Goal: Task Accomplishment & Management: Manage account settings

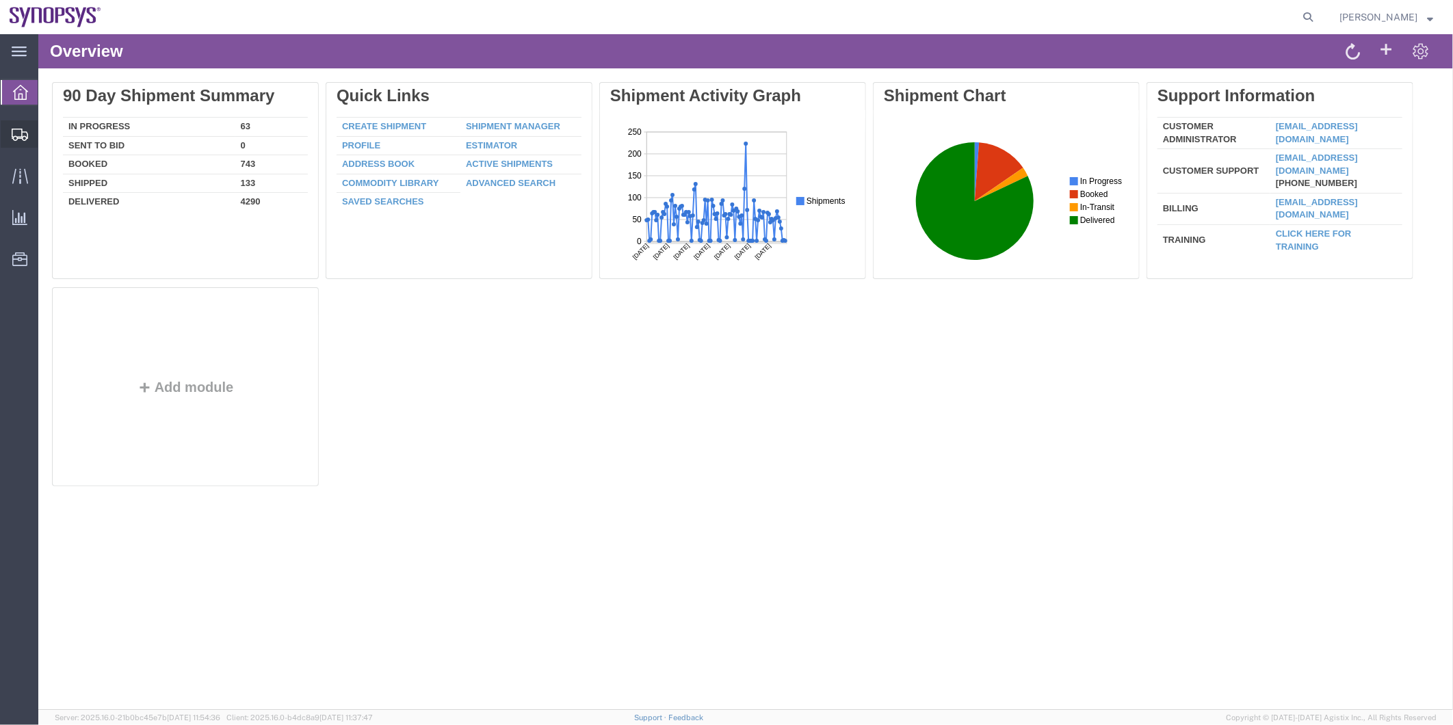
click at [0, 0] on span "Shipment Manager" at bounding box center [0, 0] width 0 height 0
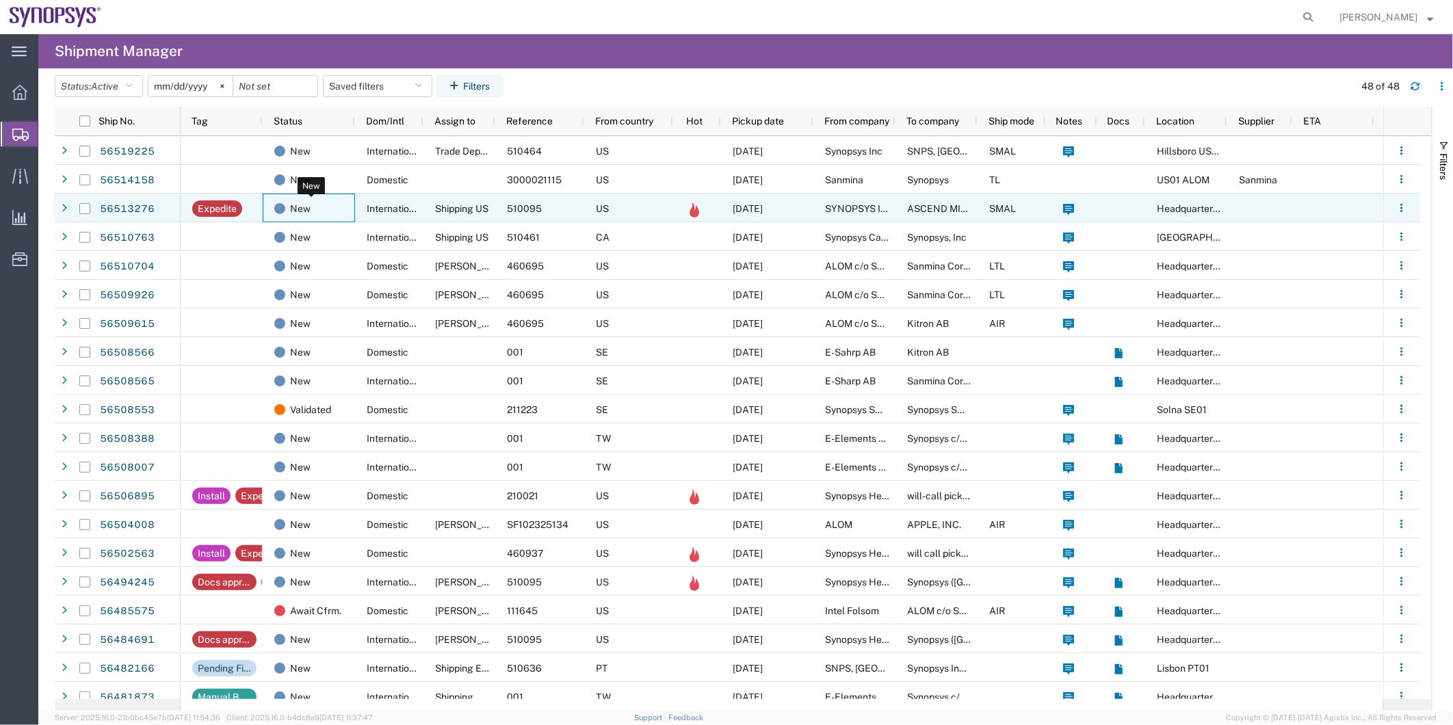
click at [332, 207] on div "New" at bounding box center [311, 208] width 75 height 29
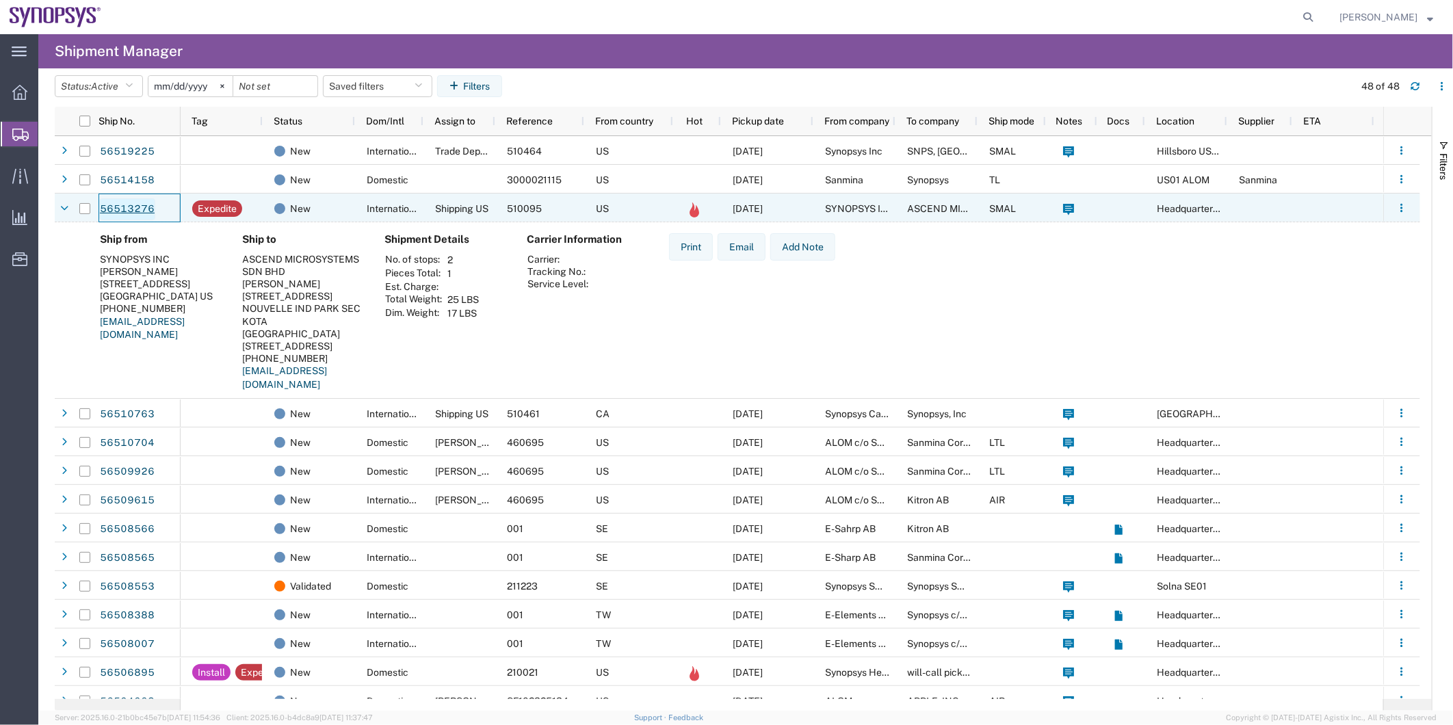
click at [127, 209] on link "56513276" at bounding box center [127, 209] width 56 height 22
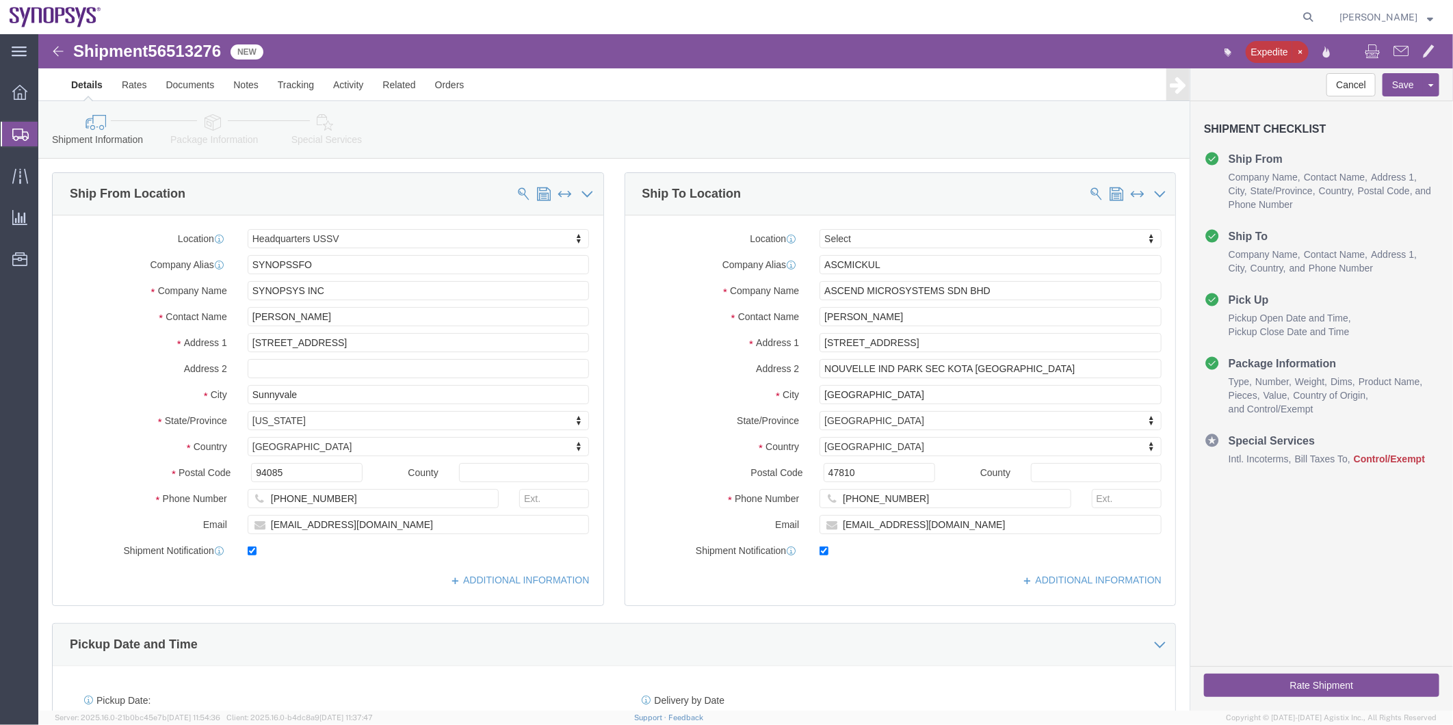
select select "63204"
select select
click icon
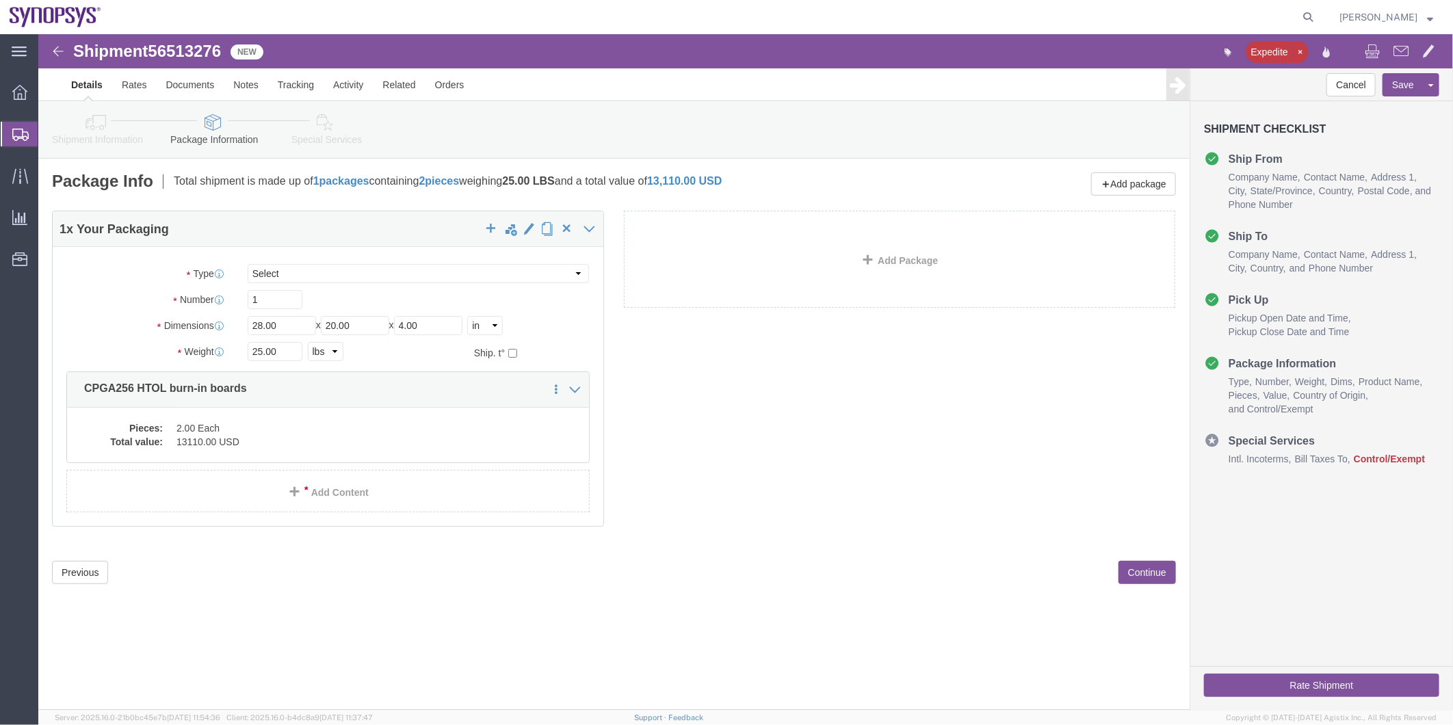
click span "56513276"
copy span "56513276"
click icon
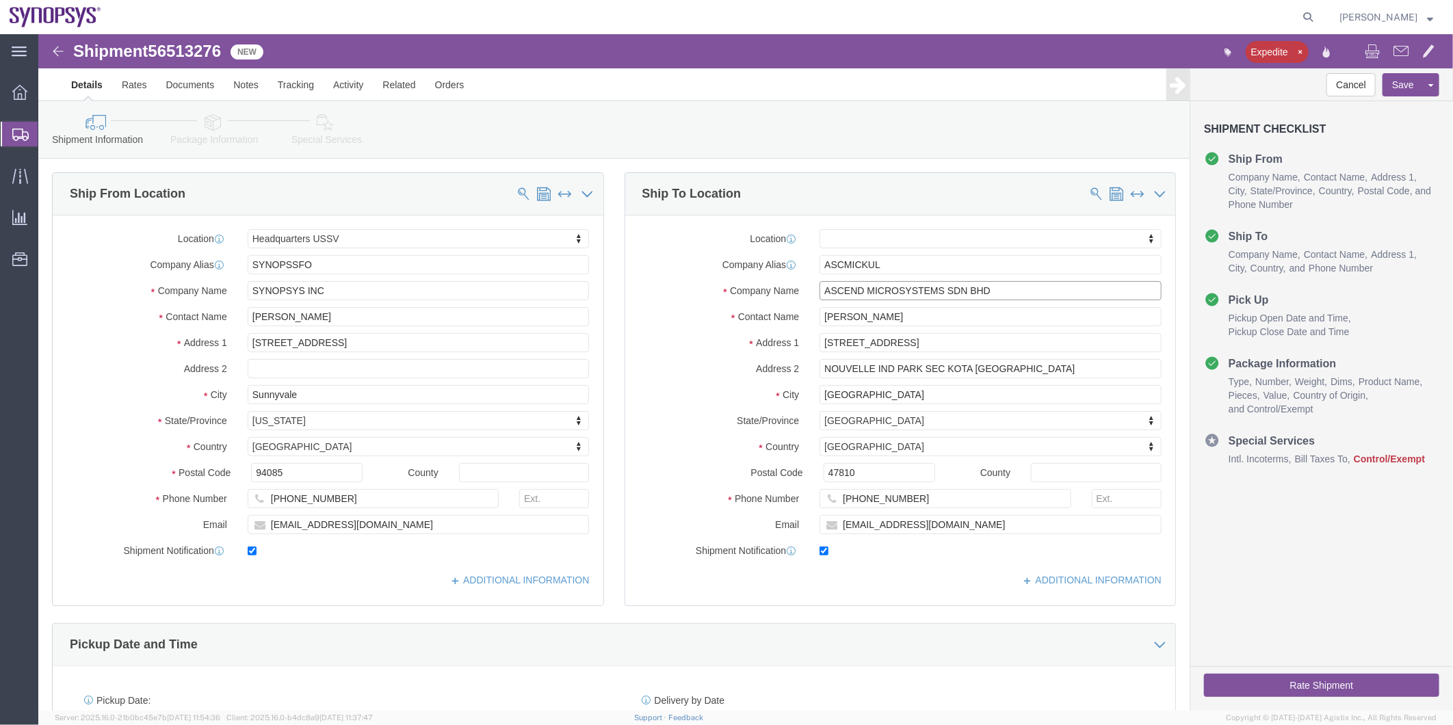
drag, startPoint x: 961, startPoint y: 254, endPoint x: 657, endPoint y: 254, distance: 304.4
click div "Company Name ASCEND MICROSYSTEMS SDN BHD"
drag, startPoint x: 871, startPoint y: 285, endPoint x: 860, endPoint y: 288, distance: 11.5
click input "[PERSON_NAME]"
drag, startPoint x: 829, startPoint y: 283, endPoint x: 730, endPoint y: 289, distance: 99.4
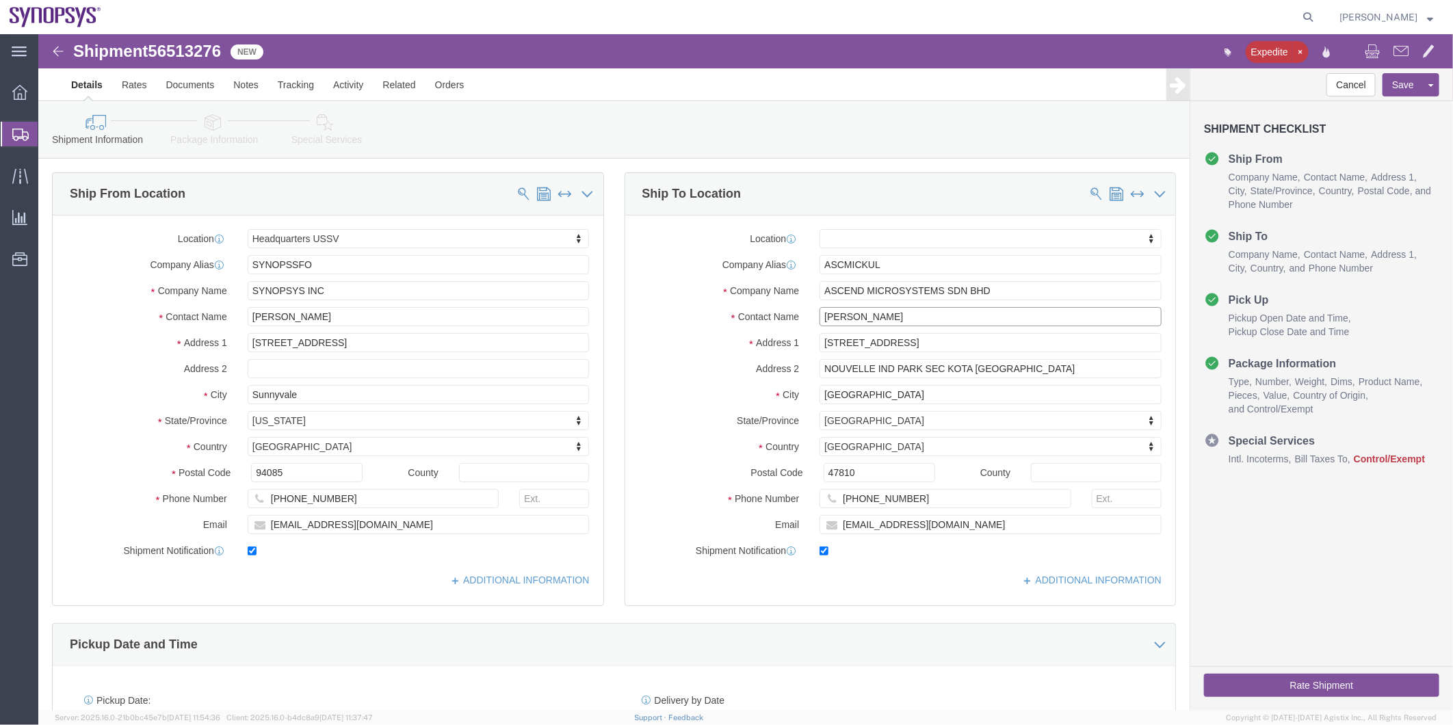
click div "Contact Name [PERSON_NAME][GEOGRAPHIC_DATA]"
drag, startPoint x: 885, startPoint y: 467, endPoint x: 804, endPoint y: 470, distance: 80.8
click input "[PHONE_NUMBER]"
type input "60168050584"
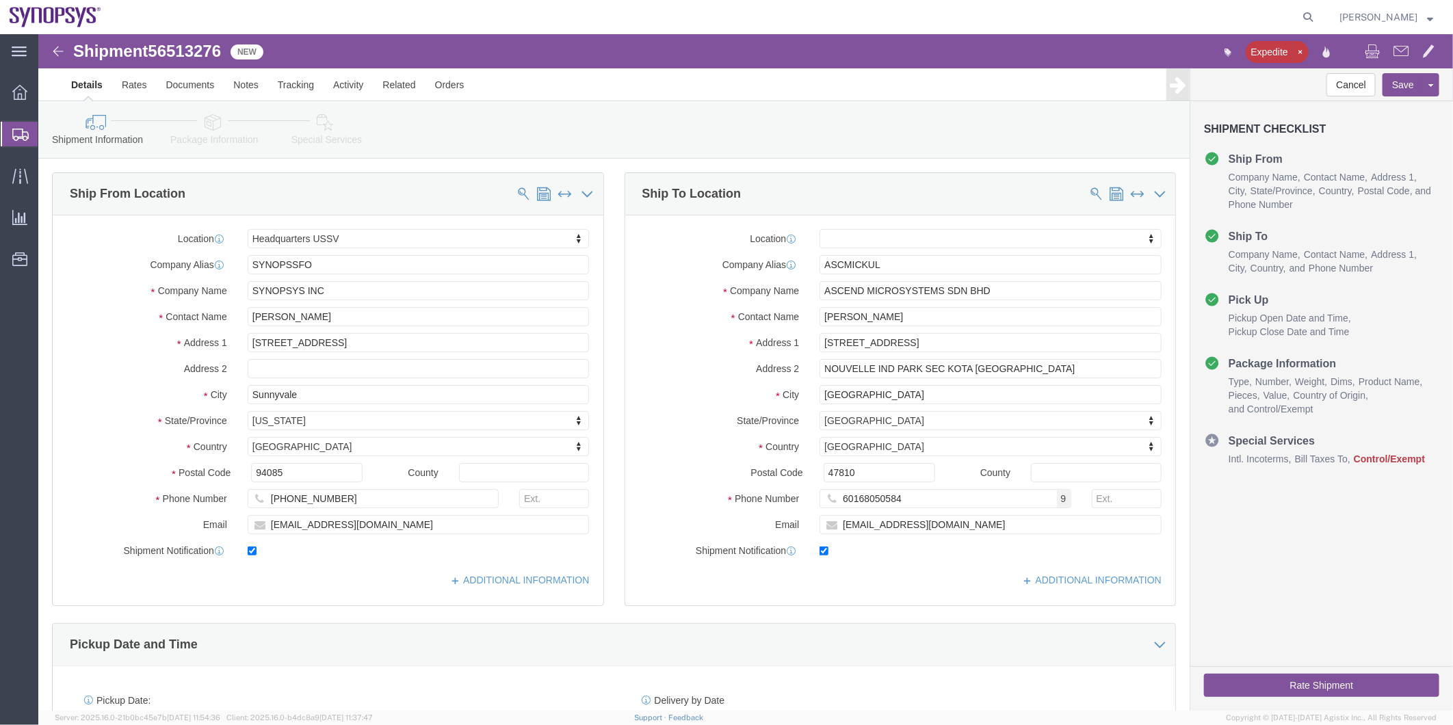
click icon
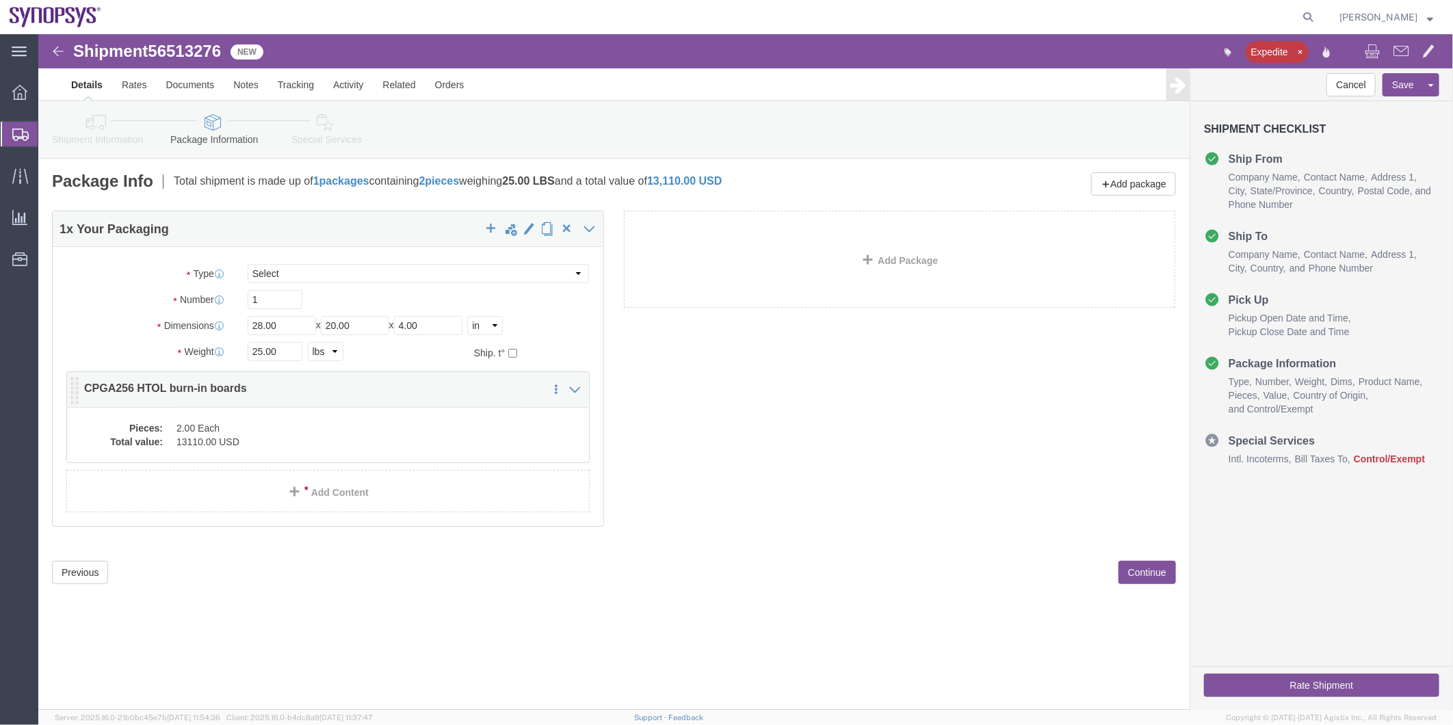
click dd "13110.00 USD"
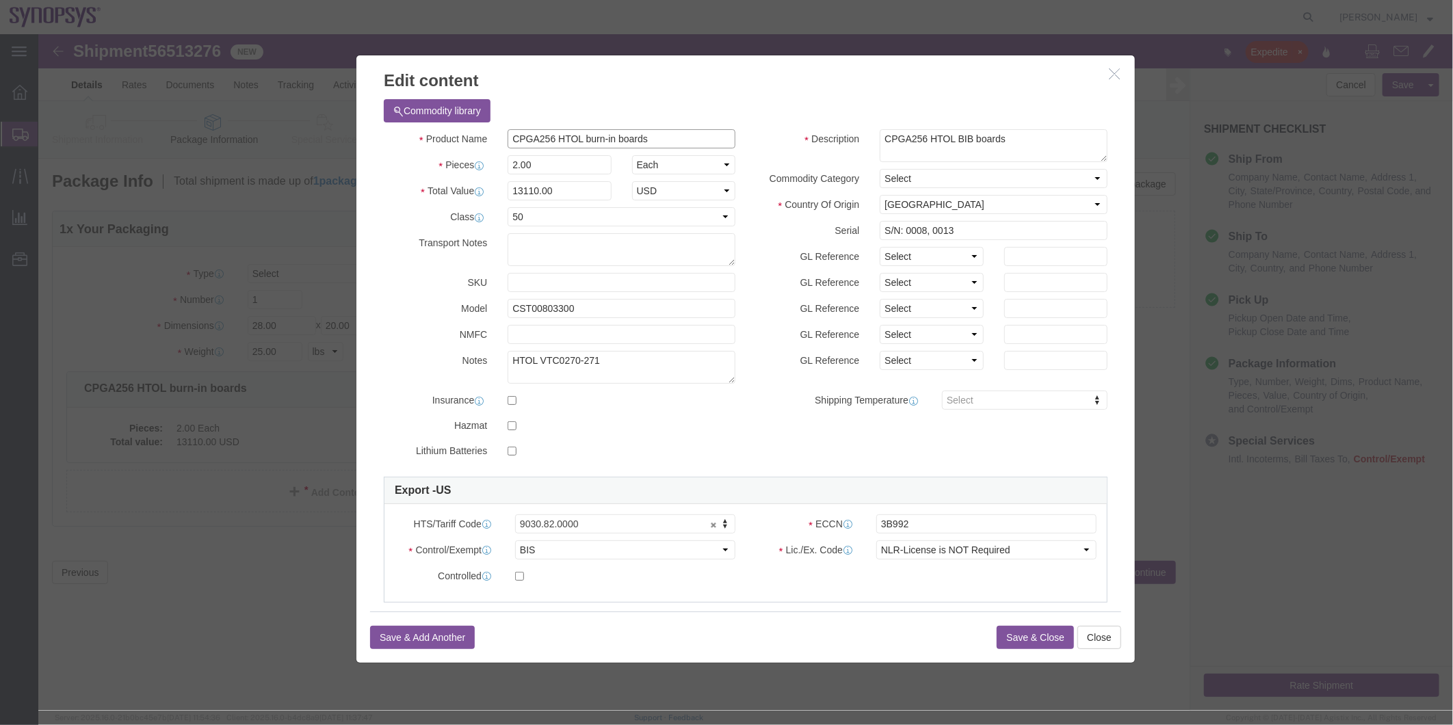
drag, startPoint x: 620, startPoint y: 100, endPoint x: 373, endPoint y: 101, distance: 246.9
click div "Product Name CPGA256 HTOL burn-in boards"
click button "Save & Close"
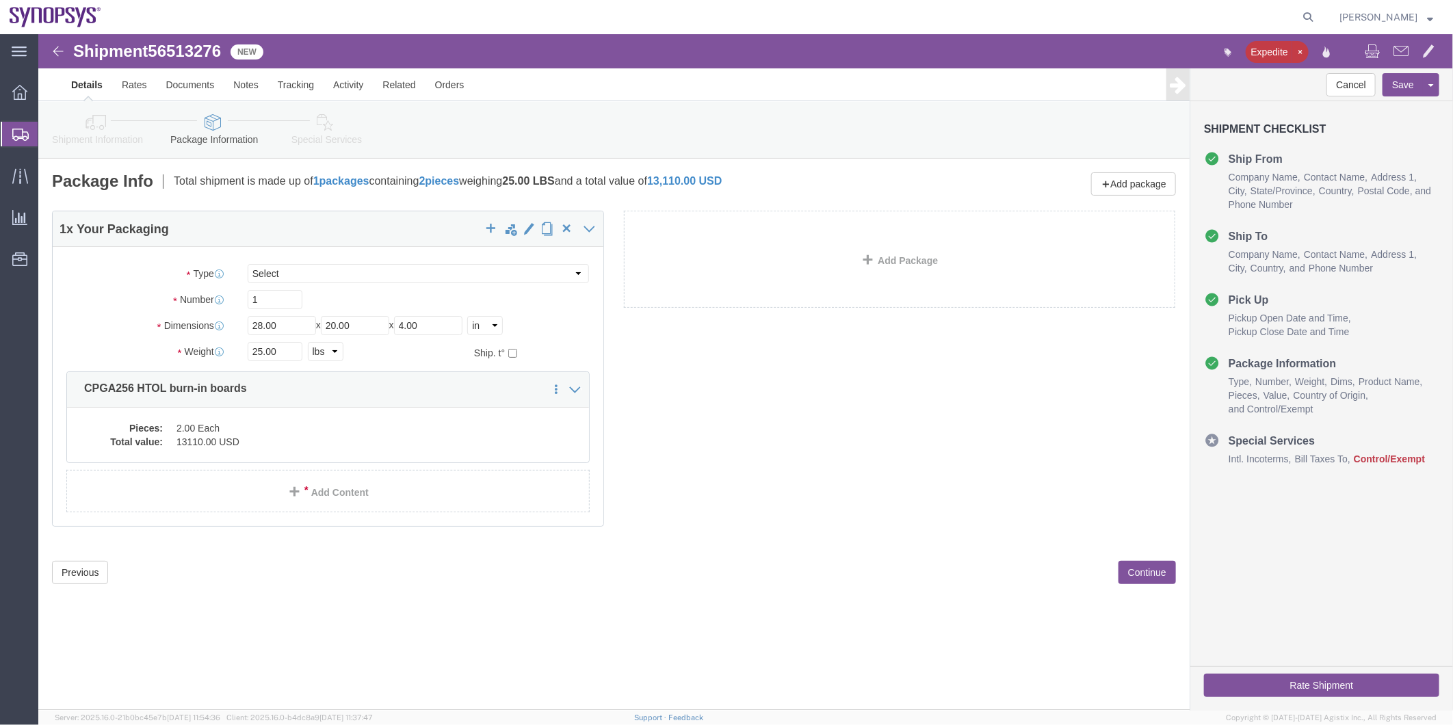
click link "Special Services"
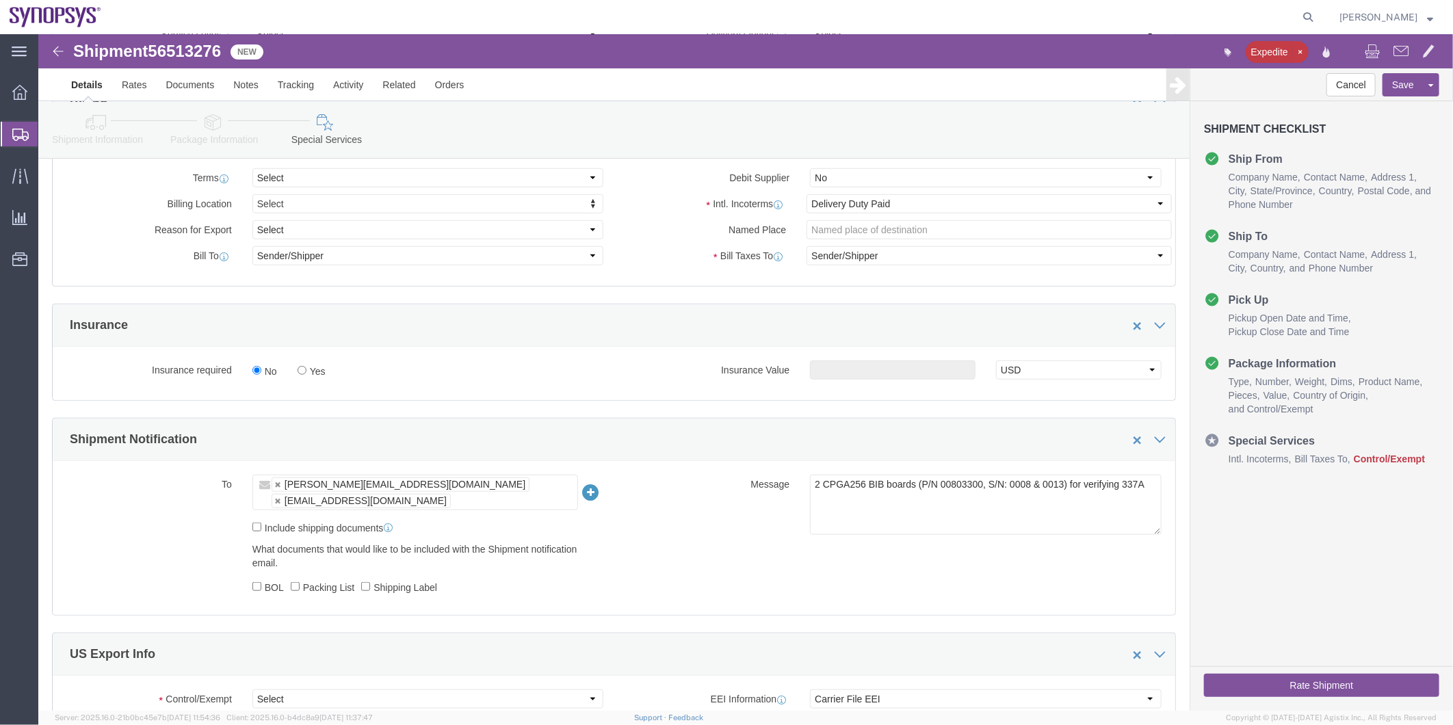
scroll to position [607, 0]
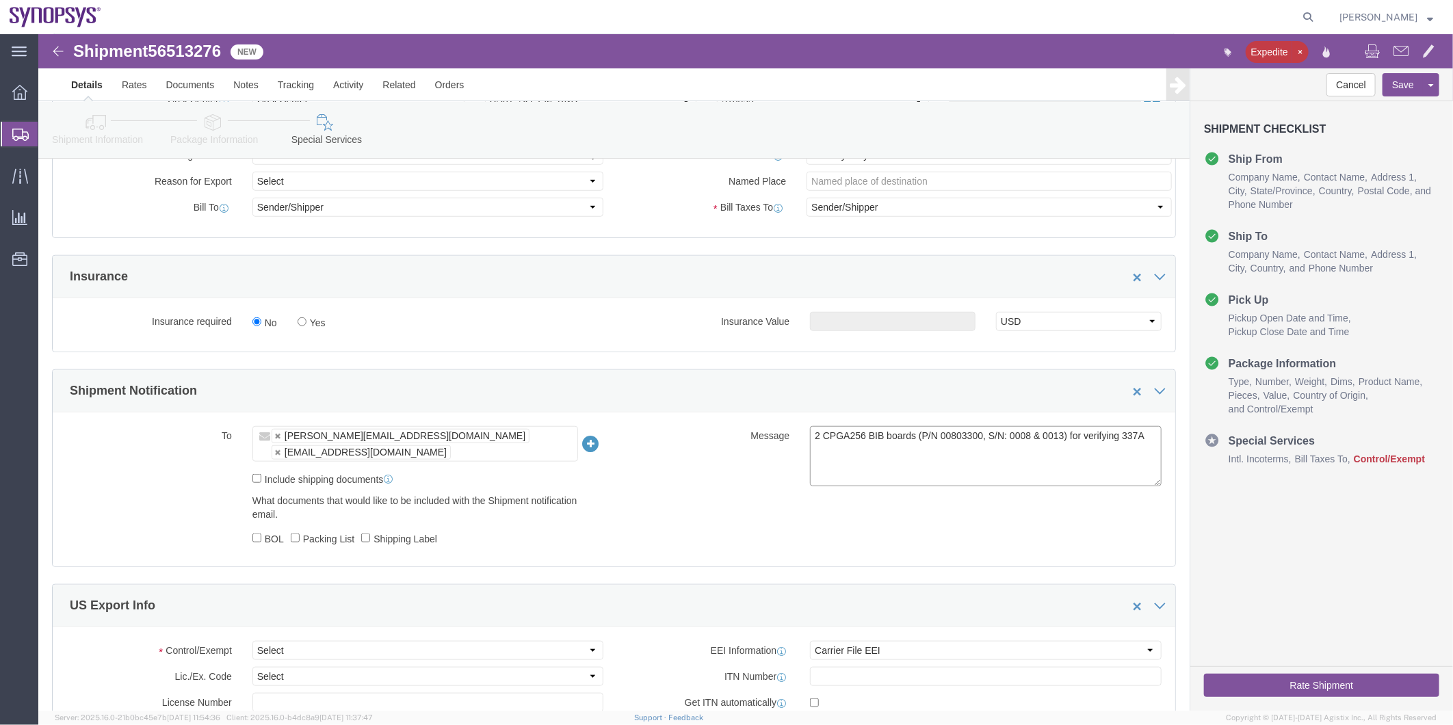
drag, startPoint x: 771, startPoint y: 413, endPoint x: 1162, endPoint y: 397, distance: 391.6
click form "Shipment 56513276 New Expedite Details Rates Documents Notes Tracking Activity …"
type textarea "Please see attached. -[GEOGRAPHIC_DATA]"
click input "Include shipping documents"
checkbox input "true"
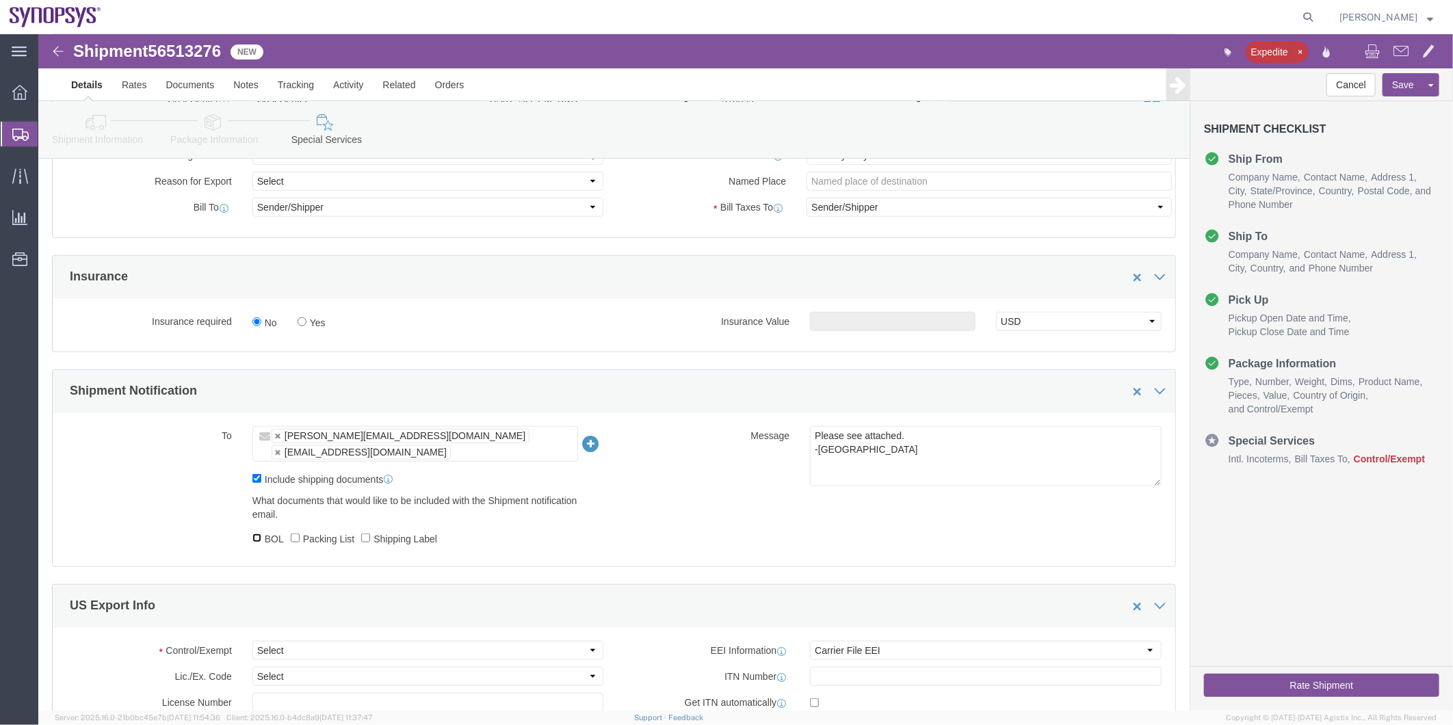
click input "BOL"
checkbox input "true"
click input "Packing List"
checkbox input "true"
click label "Shipping Label"
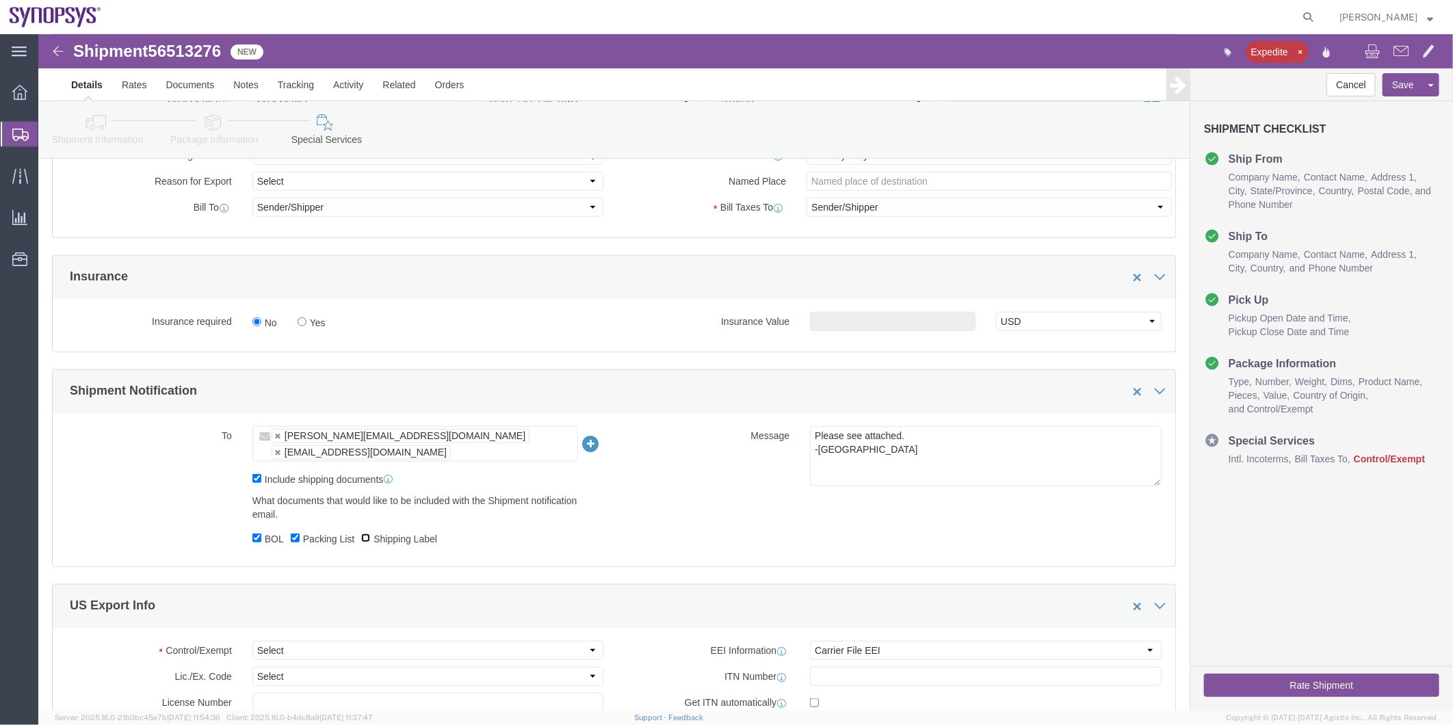
click input "Shipping Label"
checkbox input "true"
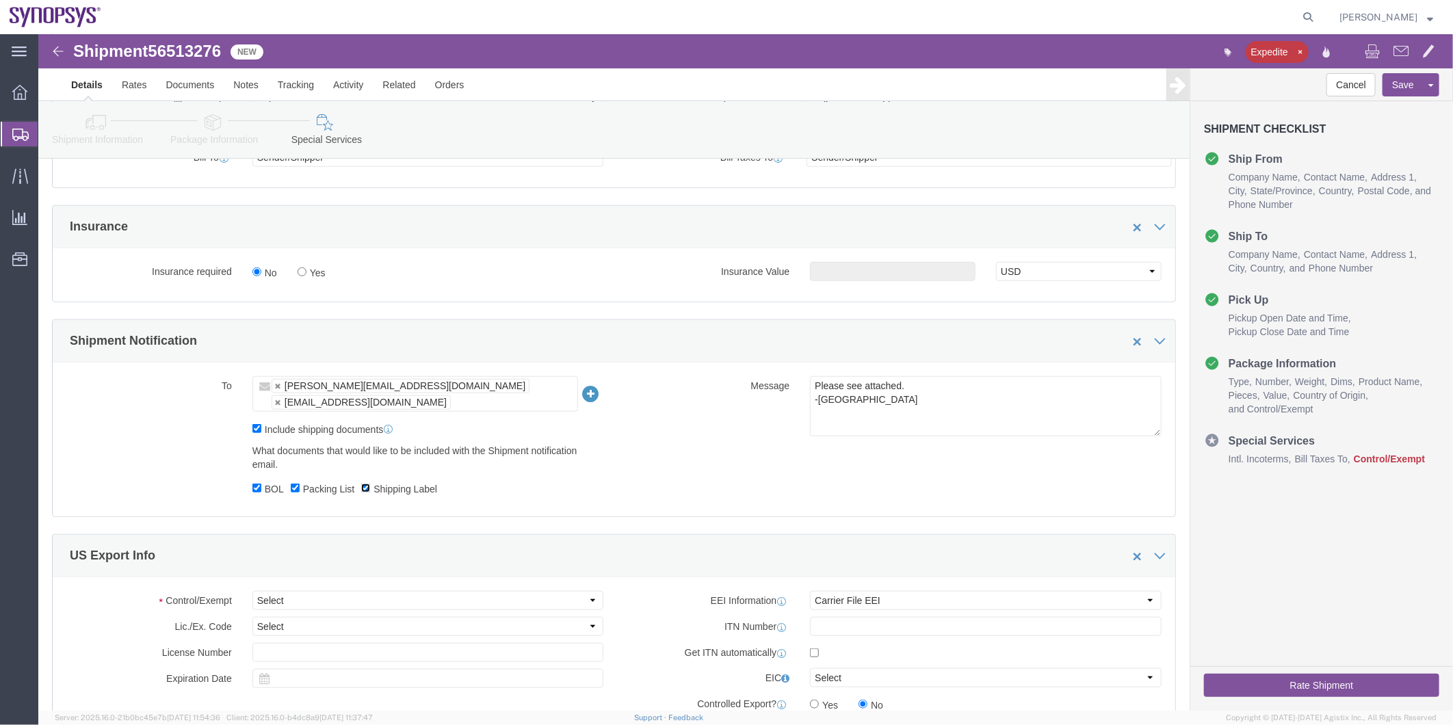
scroll to position [684, 0]
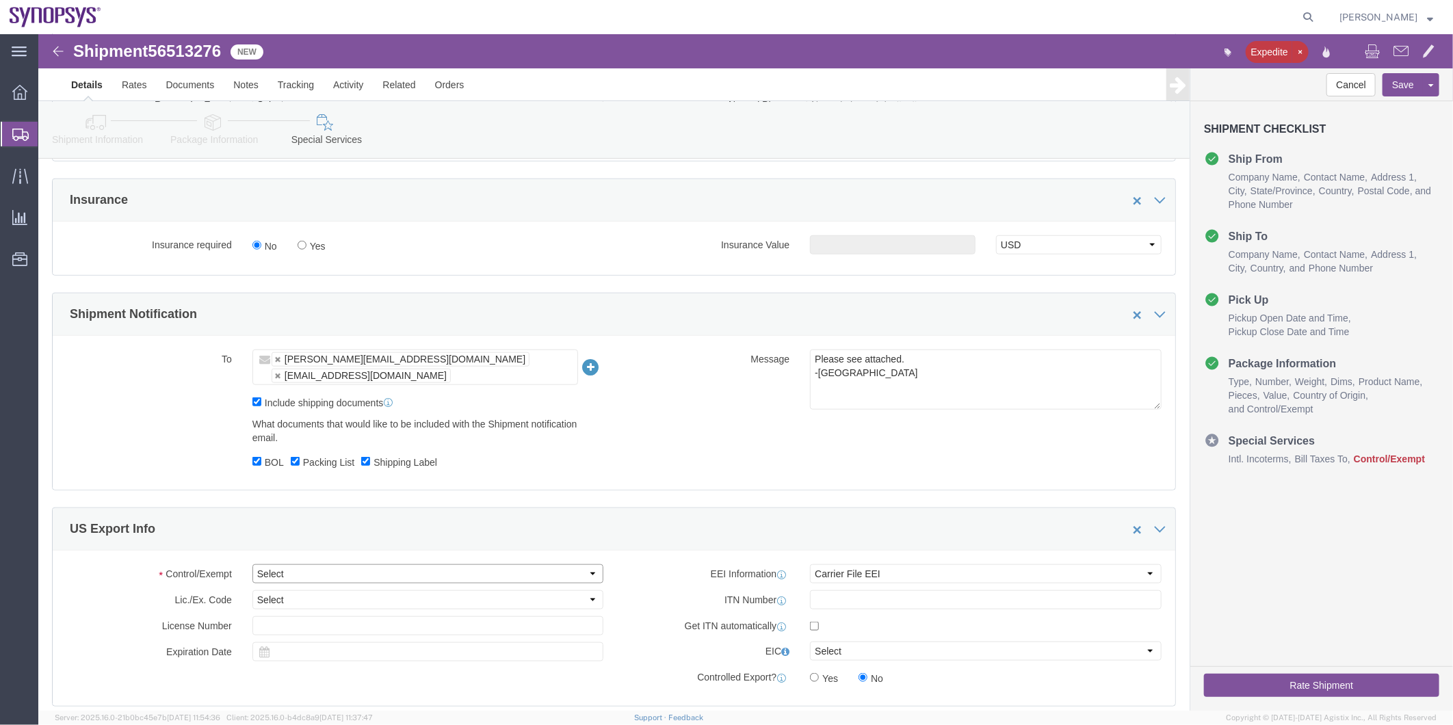
click select "Select ATF BIS DEA EPA FDA FTR ITAR OFAC Other (OPA)"
select select "BIS"
click select "Select ATF BIS DEA EPA FDA FTR ITAR OFAC Other (OPA)"
click select "Select AGR-Agricultural APP-Computers APR-Additional Permissive Exports AVS-Air…"
select select "NLR"
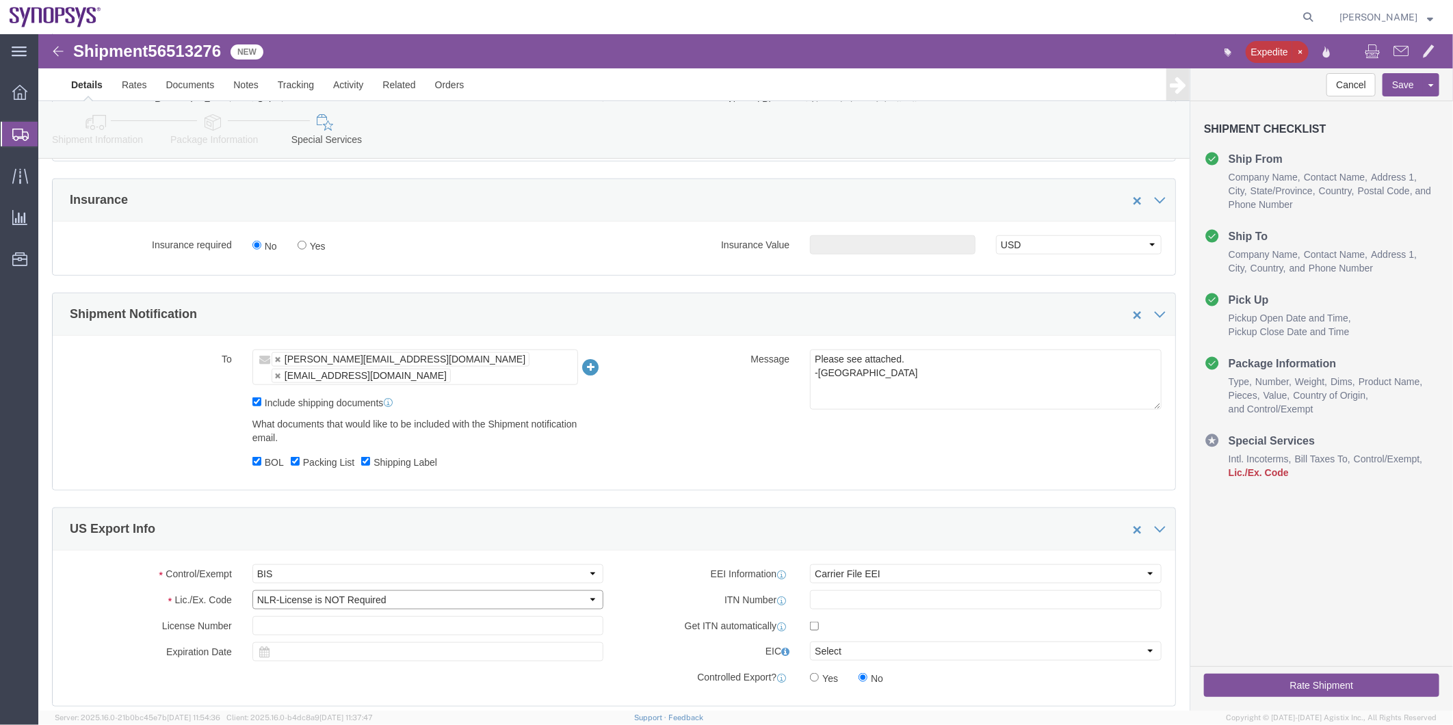
click select "Select AGR-Agricultural APP-Computers APR-Additional Permissive Exports AVS-Air…"
click select "Select AES-Direct EEI Carrier File EEI EEI Exempt"
select select "AESD"
click select "Select AES-Direct EEI Carrier File EEI EEI Exempt"
click input "text"
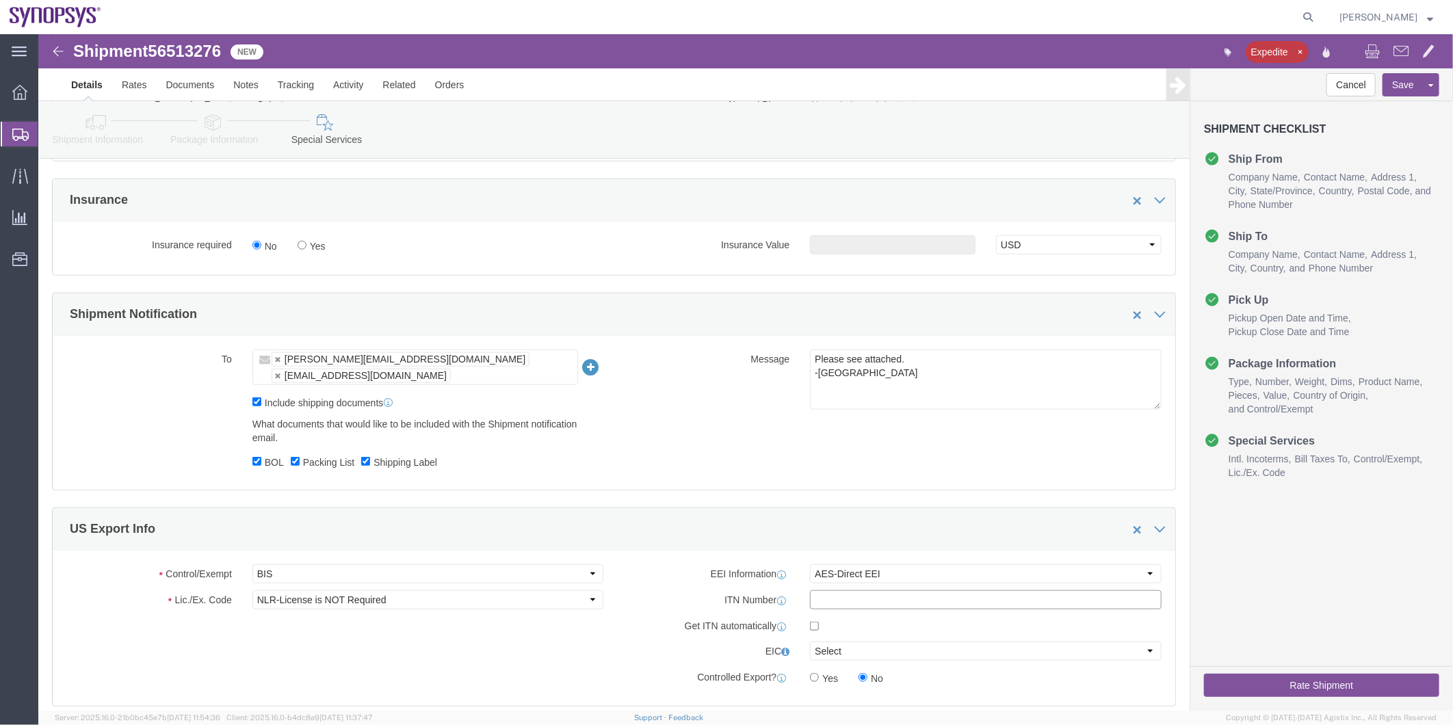
paste input "X20250815864058"
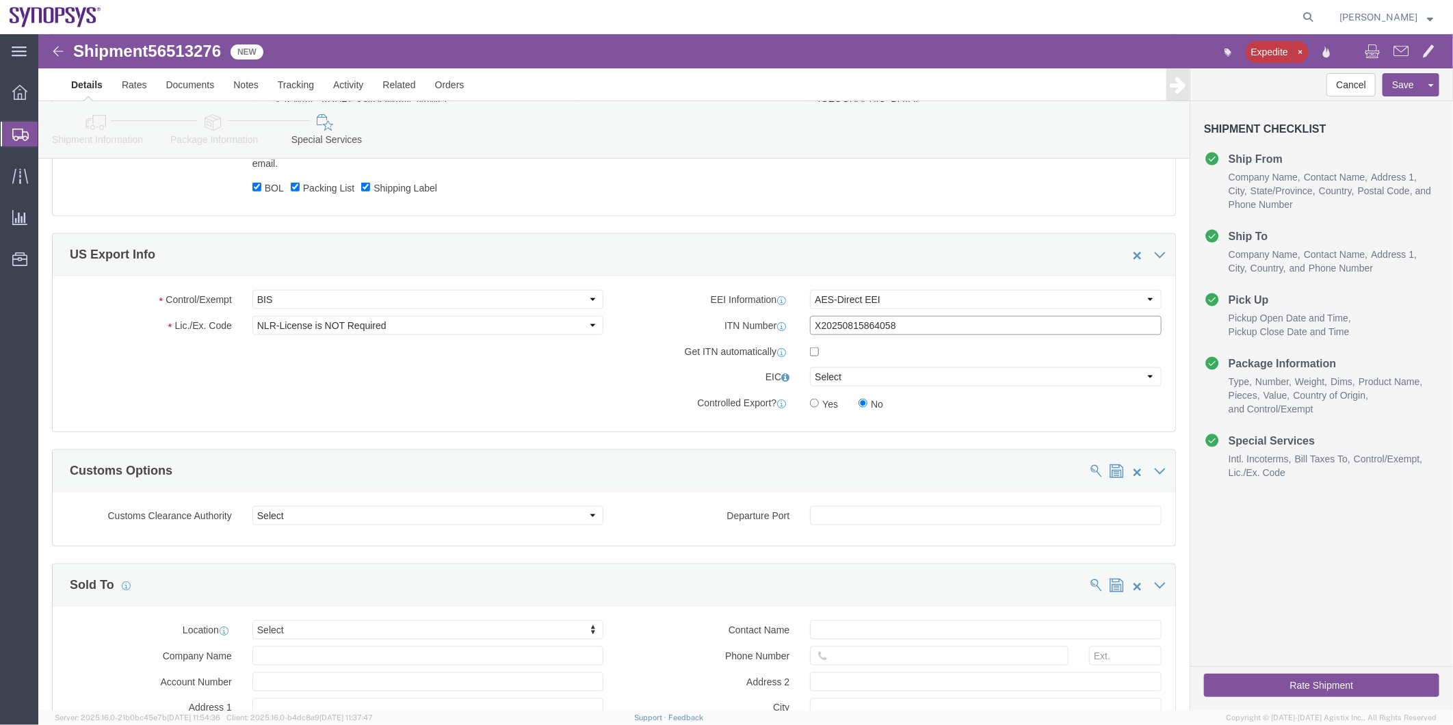
scroll to position [1064, 0]
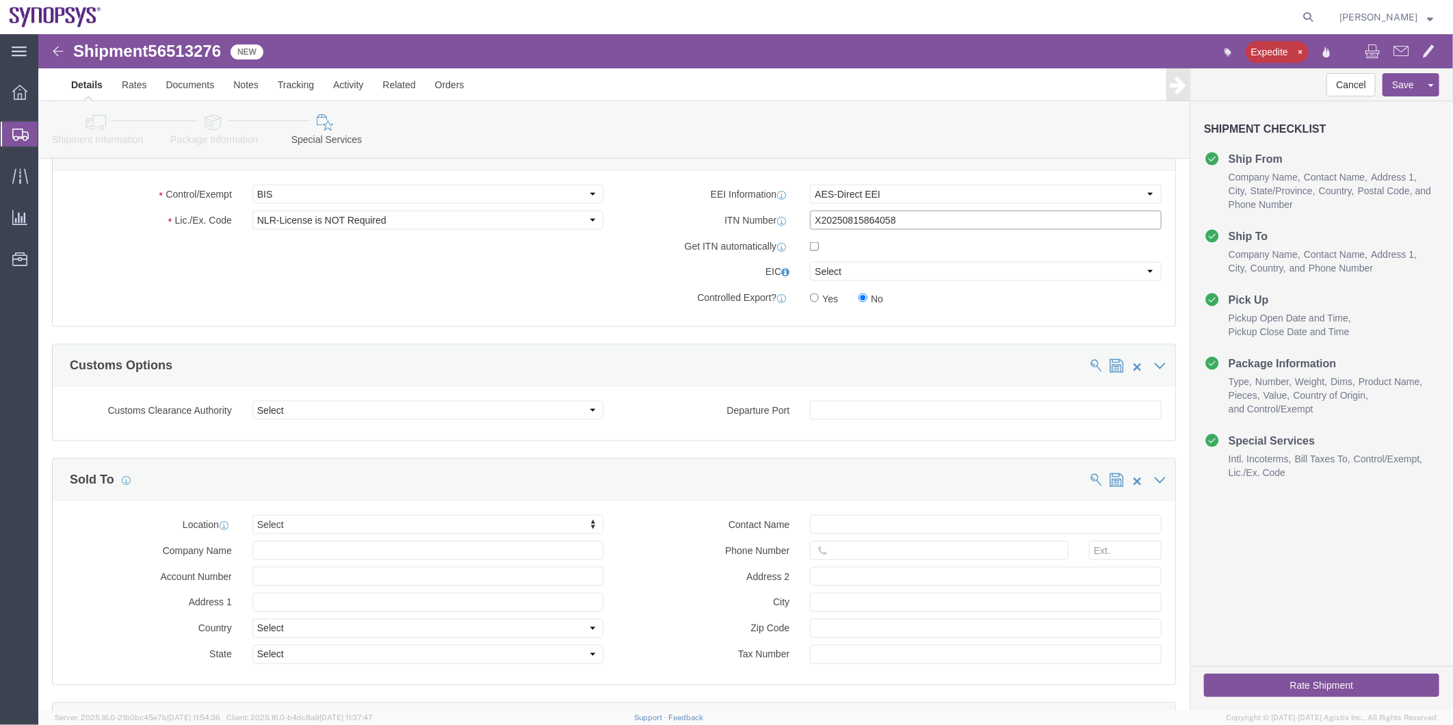
type input "X20250815864058"
click button "Rate Shipment"
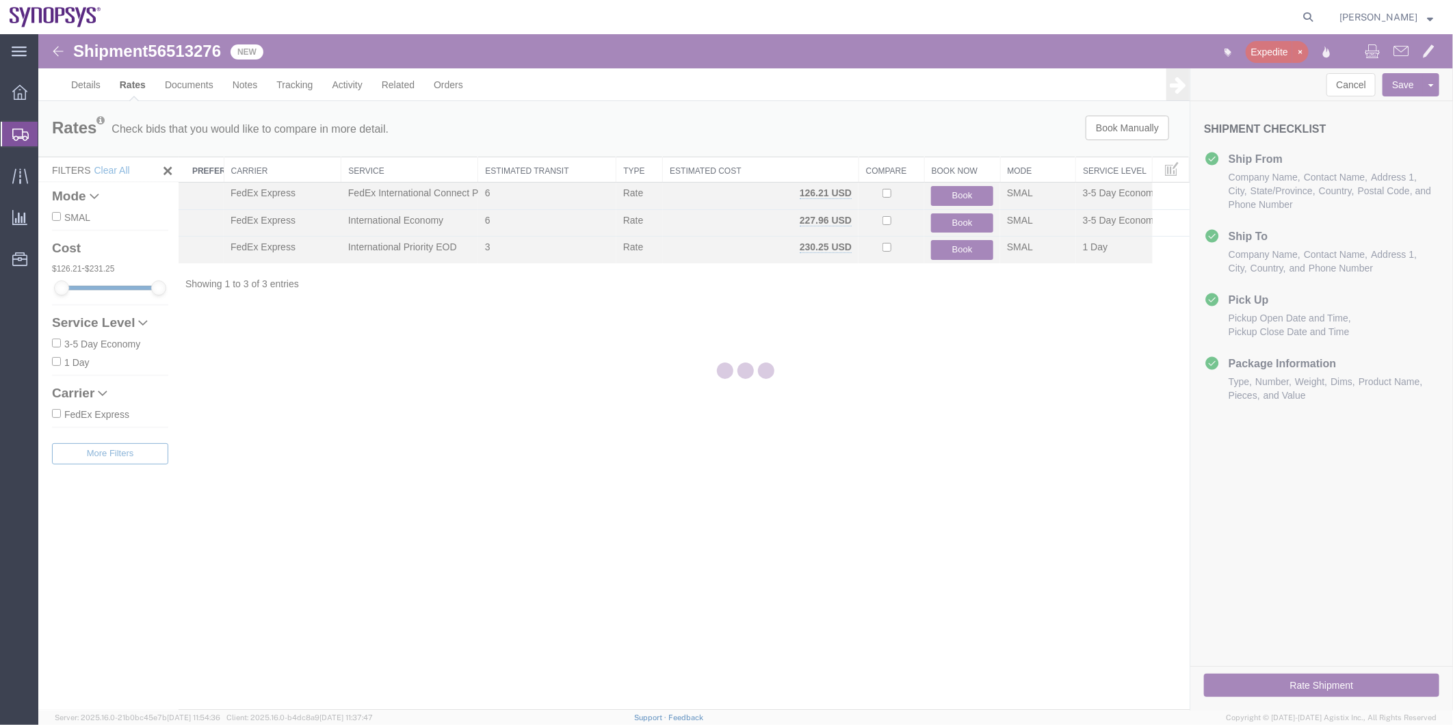
scroll to position [0, 0]
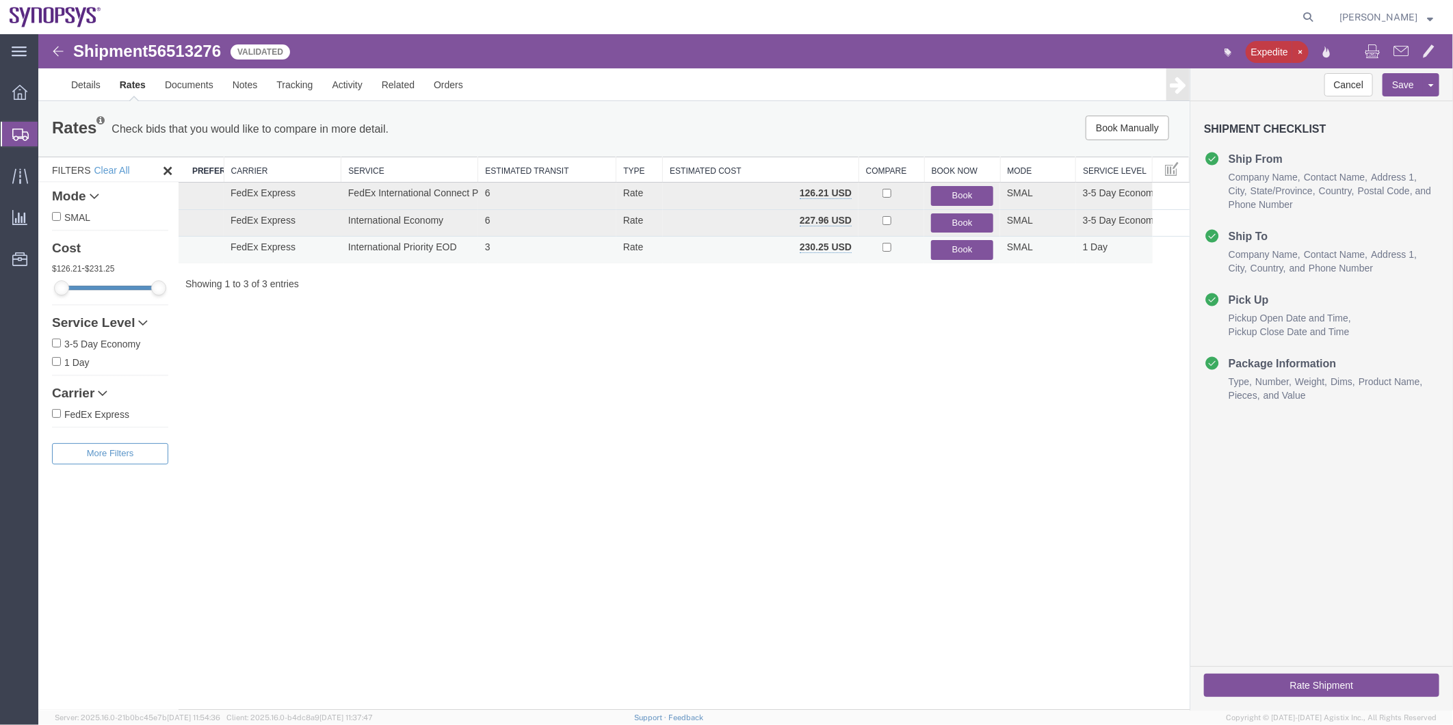
click at [962, 248] on button "Book" at bounding box center [961, 249] width 62 height 20
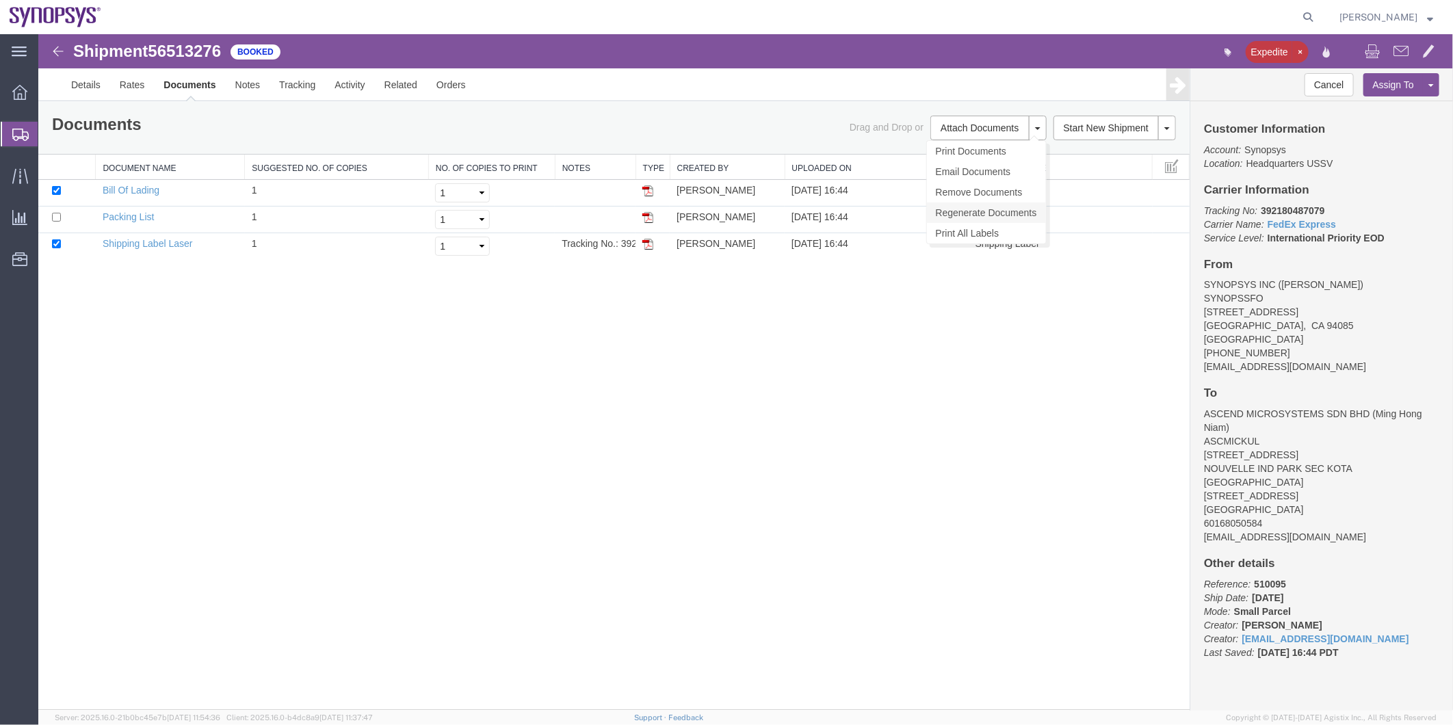
click at [984, 212] on link "Regenerate Documents" at bounding box center [985, 212] width 119 height 21
click at [92, 79] on link "Details" at bounding box center [85, 84] width 49 height 33
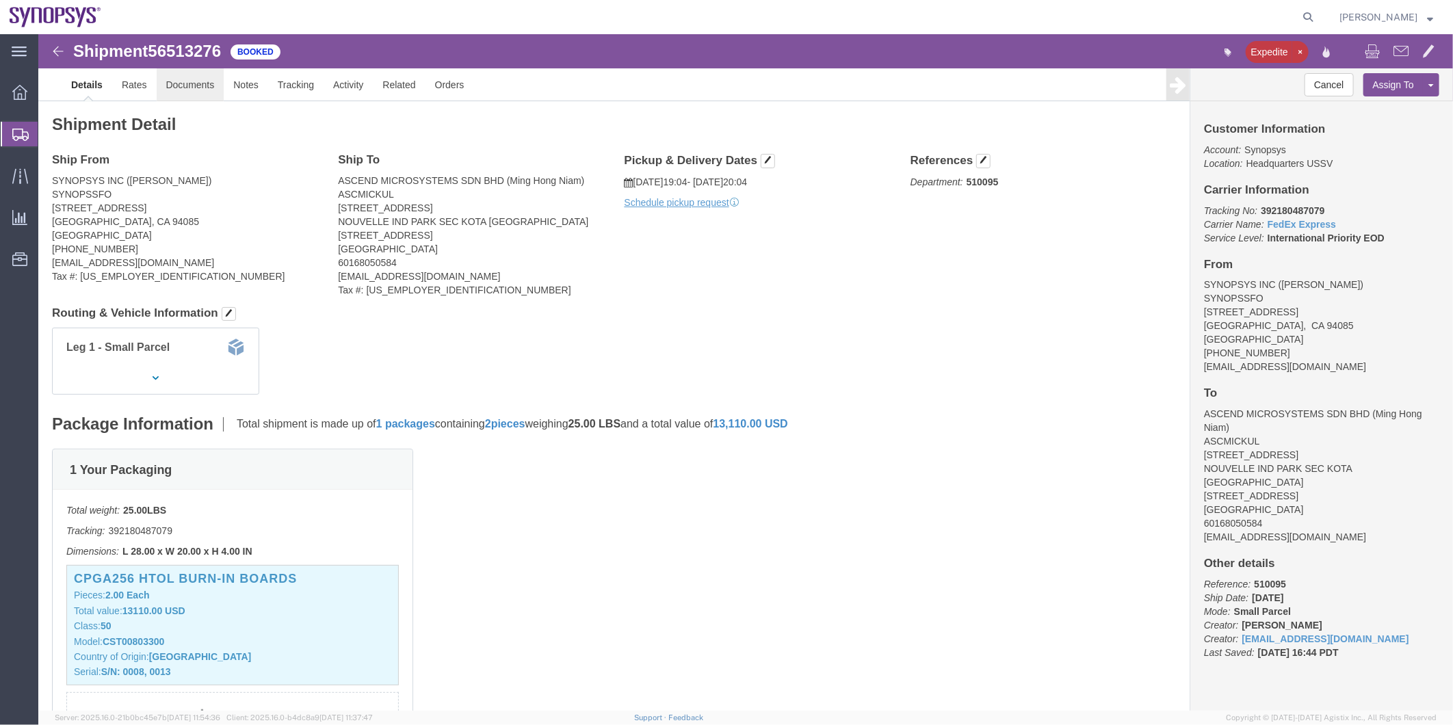
click link "Documents"
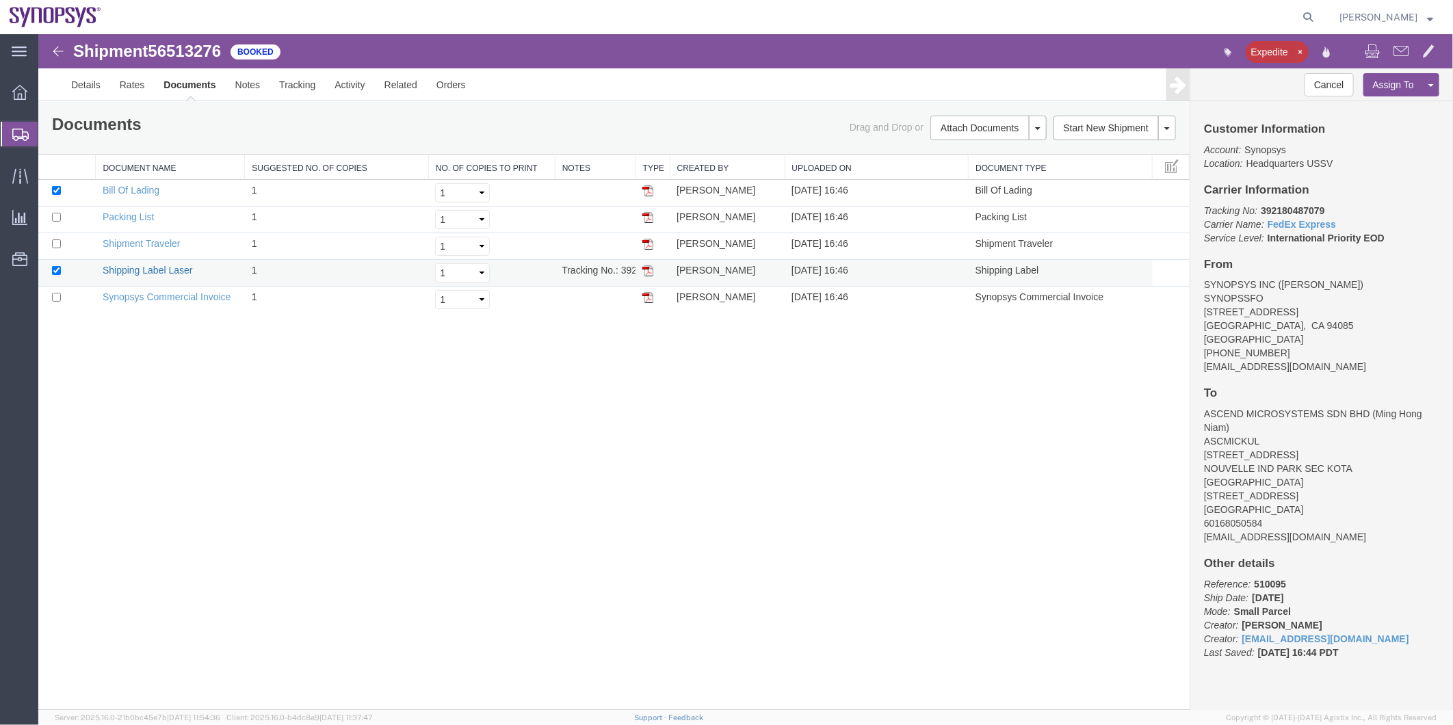
click at [147, 267] on link "Shipping Label Laser" at bounding box center [147, 269] width 90 height 11
click at [179, 295] on link "Synopsys Commercial Invoice" at bounding box center [166, 296] width 129 height 11
click at [178, 295] on link "Synopsys Commercial Invoice" at bounding box center [166, 296] width 129 height 11
click at [119, 213] on link "Packing List" at bounding box center [127, 216] width 51 height 11
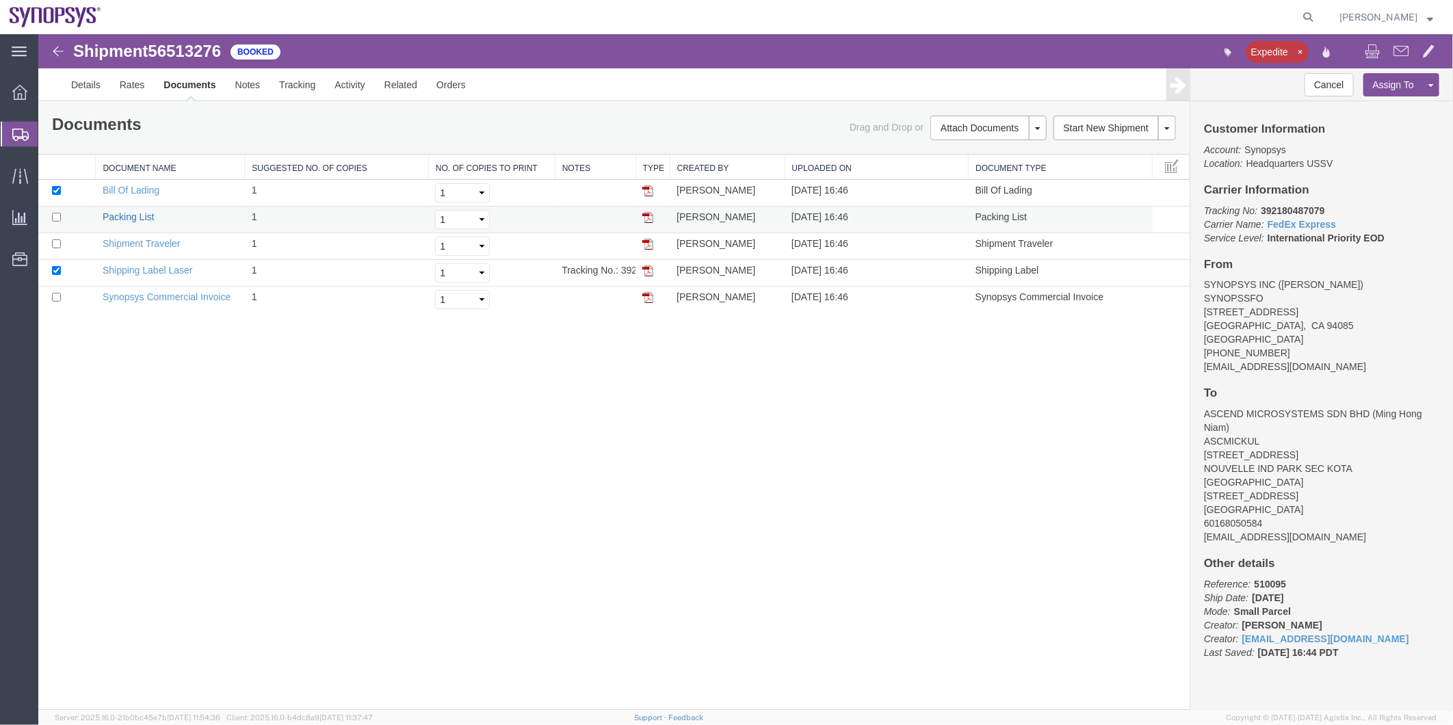
click at [119, 213] on link "Packing List" at bounding box center [127, 216] width 51 height 11
